Goal: Task Accomplishment & Management: Manage account settings

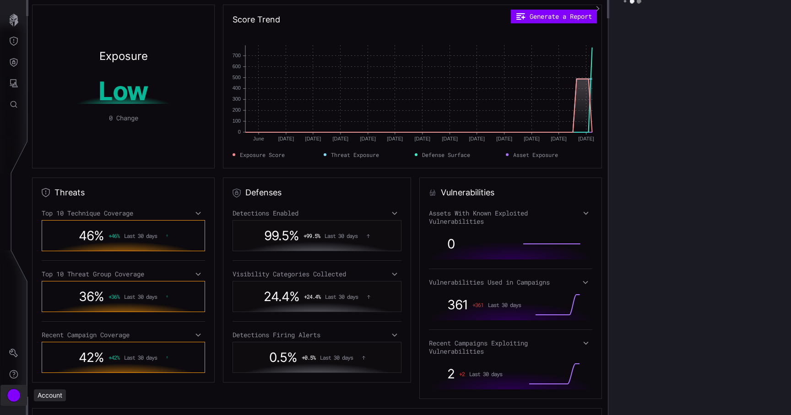
click at [15, 392] on div "Account" at bounding box center [14, 396] width 14 height 14
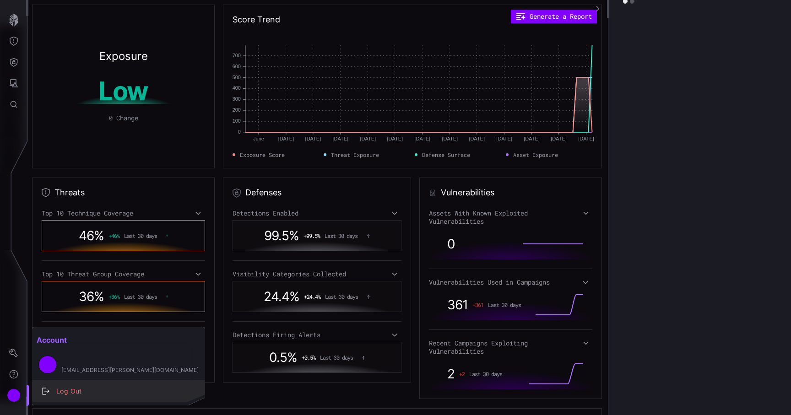
click at [58, 390] on div "Log Out" at bounding box center [123, 391] width 143 height 11
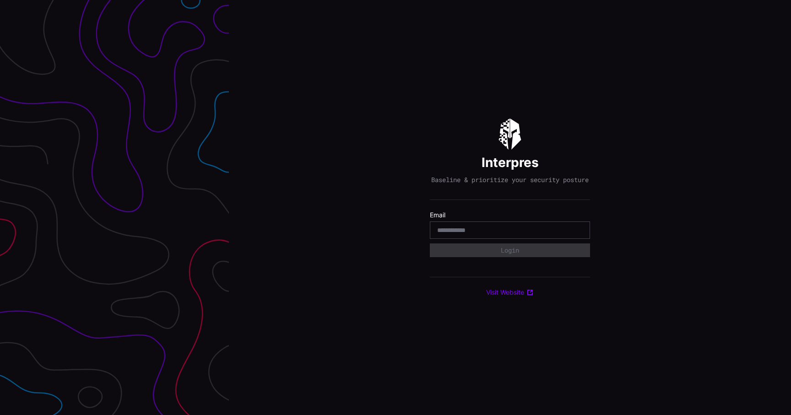
click at [233, 128] on div "Interpres Baseline & prioritize your security posture Email Login Visit Website" at bounding box center [510, 207] width 562 height 415
click at [502, 234] on input "email" at bounding box center [510, 230] width 146 height 8
type input "**********"
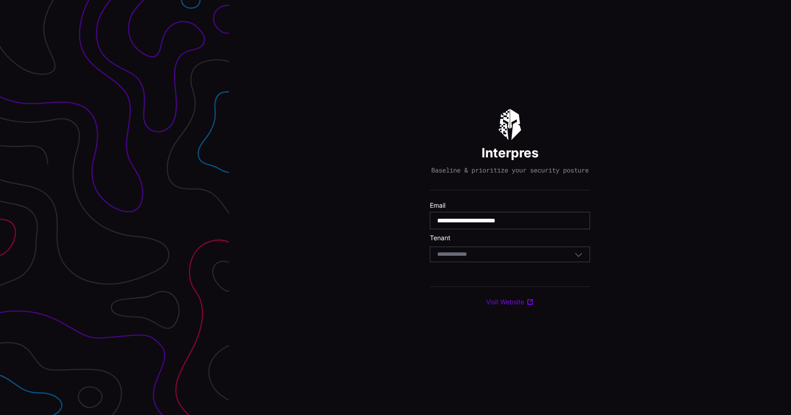
click at [492, 258] on div "Select Tenant" at bounding box center [505, 254] width 137 height 8
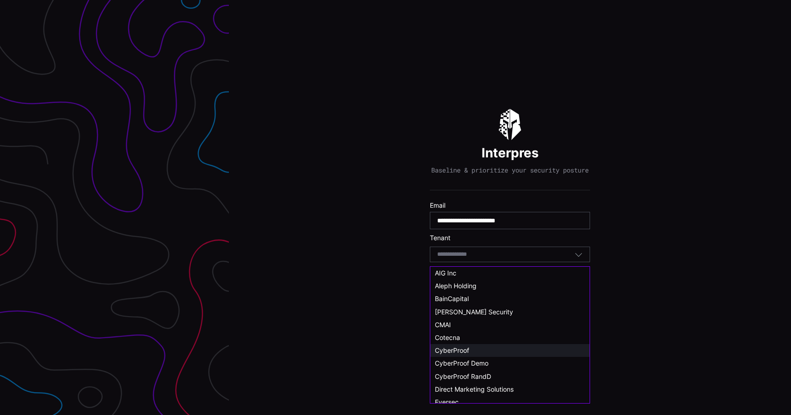
click at [467, 348] on span "CyberProof" at bounding box center [452, 350] width 34 height 8
